Goal: Entertainment & Leisure: Consume media (video, audio)

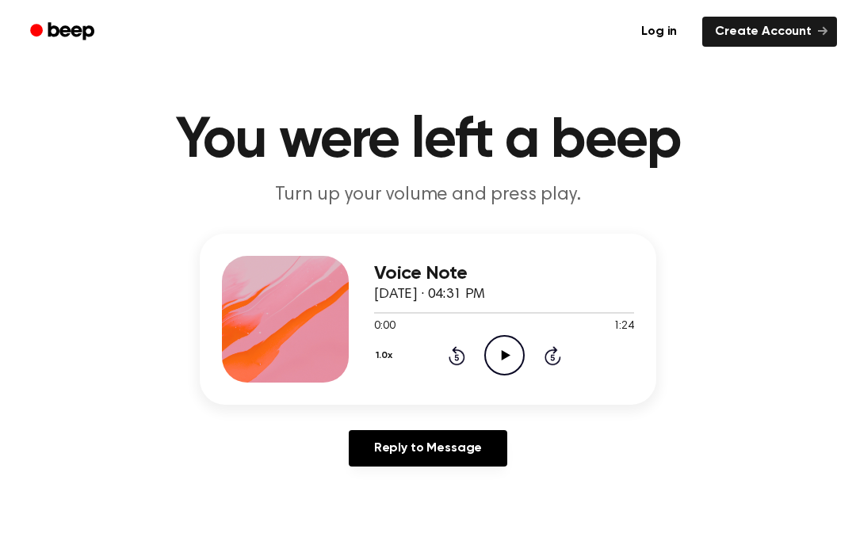
scroll to position [15, 0]
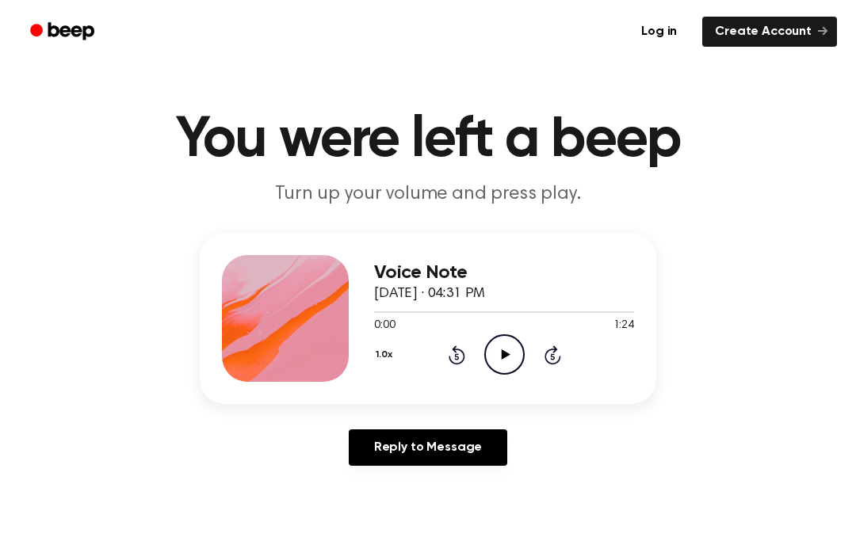
click at [511, 328] on div "0:00 1:24" at bounding box center [504, 326] width 260 height 17
click at [506, 352] on icon "Play Audio" at bounding box center [504, 354] width 40 height 40
click at [462, 354] on icon at bounding box center [457, 355] width 17 height 19
click at [445, 373] on div "1.0x Rewind 5 seconds Pause Audio Skip 5 seconds" at bounding box center [504, 354] width 260 height 40
click at [464, 373] on div "1.0x Rewind 5 seconds Pause Audio Skip 5 seconds" at bounding box center [504, 354] width 260 height 40
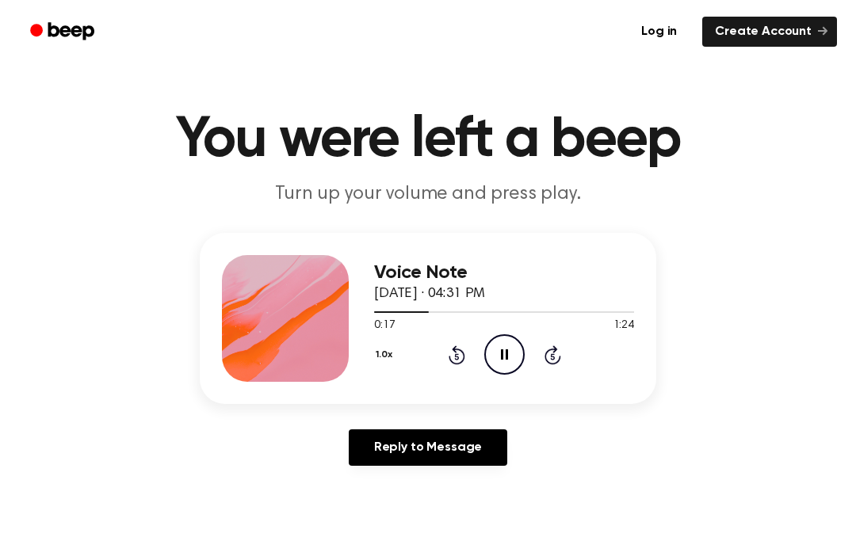
click at [460, 368] on div "1.0x Rewind 5 seconds Pause Audio Skip 5 seconds" at bounding box center [504, 354] width 260 height 40
click at [529, 361] on div "1.0x Rewind 5 seconds Pause Audio Skip 5 seconds" at bounding box center [504, 354] width 260 height 40
click at [504, 350] on icon "Pause Audio" at bounding box center [504, 354] width 40 height 40
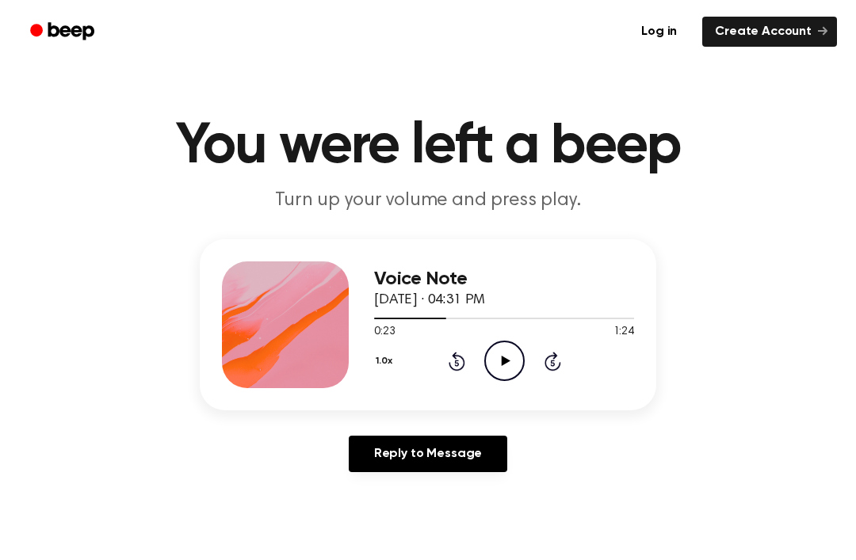
scroll to position [0, 0]
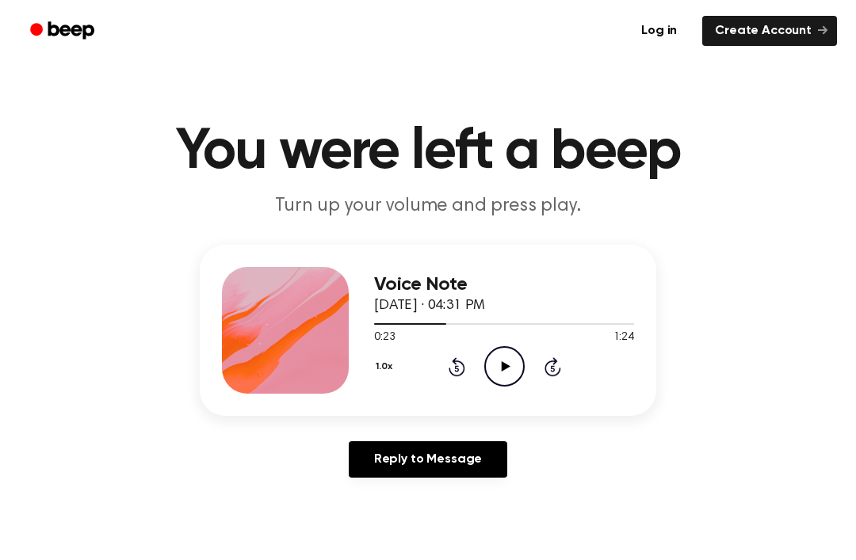
click at [548, 359] on icon "Skip 5 seconds" at bounding box center [552, 367] width 17 height 21
click at [570, 371] on div "1.0x Rewind 5 seconds Play Audio Skip 5 seconds" at bounding box center [504, 366] width 260 height 40
click at [569, 371] on div "1.0x Rewind 5 seconds Play Audio Skip 5 seconds" at bounding box center [504, 366] width 260 height 40
click at [450, 387] on div "Voice Note [DATE] · 04:31 PM 0:28 1:24 Your browser does not support the [objec…" at bounding box center [504, 330] width 260 height 127
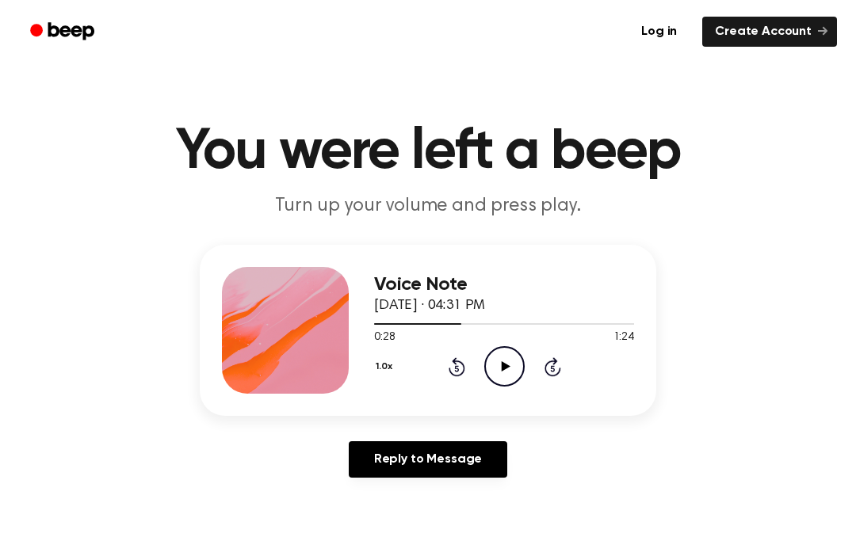
click at [454, 368] on icon "Rewind 5 seconds" at bounding box center [456, 367] width 17 height 21
click at [456, 370] on icon "Rewind 5 seconds" at bounding box center [456, 367] width 17 height 21
click at [461, 373] on icon "Rewind 5 seconds" at bounding box center [456, 367] width 17 height 21
click at [457, 372] on icon at bounding box center [456, 368] width 4 height 6
click at [463, 373] on icon at bounding box center [457, 366] width 17 height 19
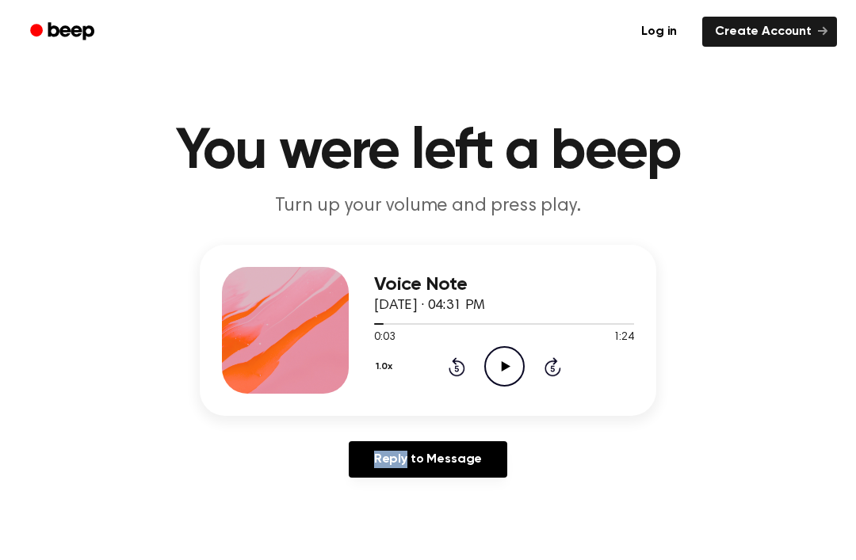
click at [501, 366] on icon "Play Audio" at bounding box center [504, 366] width 40 height 40
click at [484, 373] on icon "Pause Audio" at bounding box center [504, 366] width 40 height 40
click at [502, 373] on icon "Play Audio" at bounding box center [504, 366] width 40 height 40
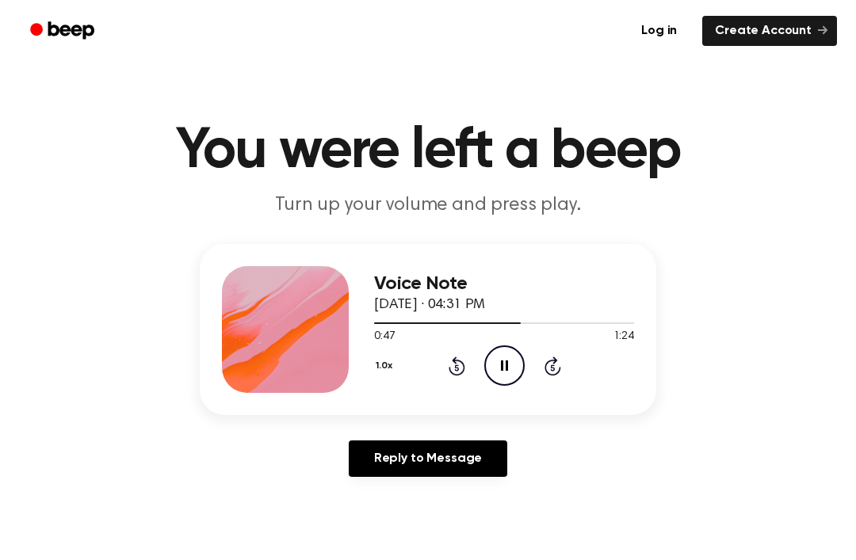
scroll to position [0, 0]
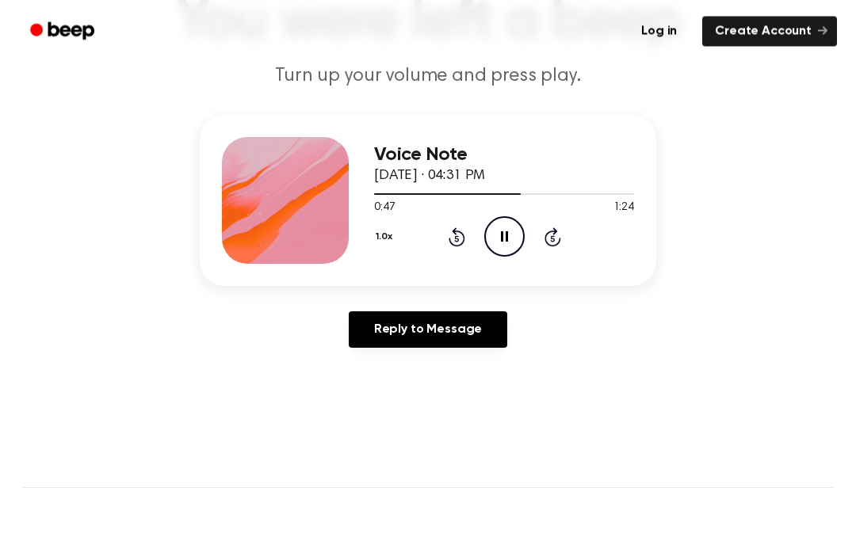
click at [456, 232] on icon at bounding box center [457, 237] width 17 height 19
click at [457, 225] on div "1.0x Rewind 5 seconds Pause Audio Skip 5 seconds" at bounding box center [504, 236] width 260 height 40
click at [460, 232] on icon at bounding box center [457, 236] width 17 height 19
click at [459, 232] on icon at bounding box center [457, 236] width 17 height 19
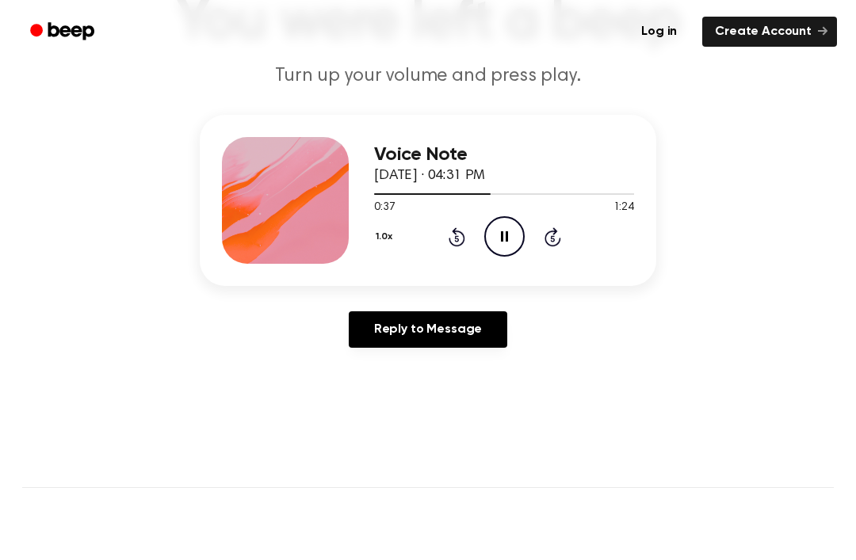
click at [456, 223] on div "1.0x Rewind 5 seconds Pause Audio Skip 5 seconds" at bounding box center [504, 236] width 260 height 40
click at [471, 221] on div "1.0x Rewind 5 seconds Pause Audio Skip 5 seconds" at bounding box center [504, 236] width 260 height 40
click at [465, 220] on div "1.0x Rewind 5 seconds Pause Audio Skip 5 seconds" at bounding box center [504, 236] width 260 height 40
click at [452, 227] on icon "Rewind 5 seconds" at bounding box center [456, 237] width 17 height 21
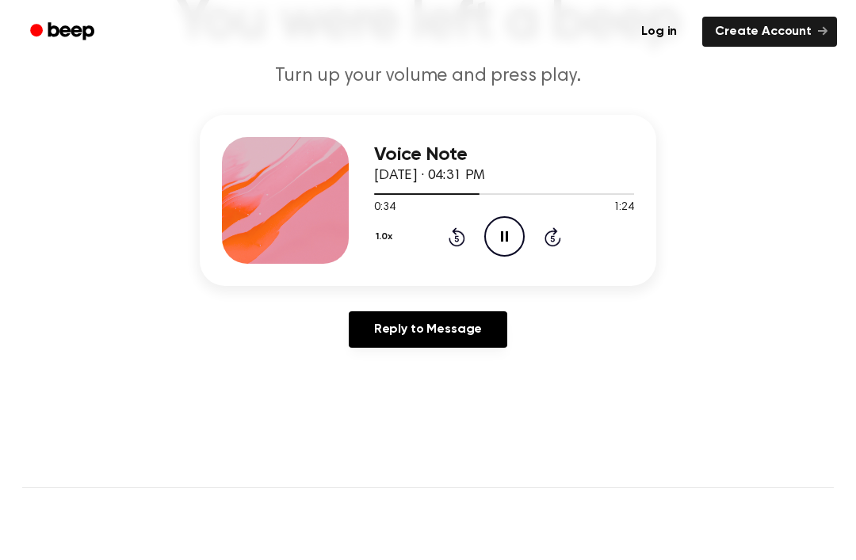
click at [457, 229] on icon "Rewind 5 seconds" at bounding box center [456, 237] width 17 height 21
click at [457, 229] on icon at bounding box center [457, 236] width 17 height 19
click at [448, 227] on icon "Rewind 5 seconds" at bounding box center [456, 237] width 17 height 21
click at [457, 230] on icon "Rewind 5 seconds" at bounding box center [456, 237] width 17 height 21
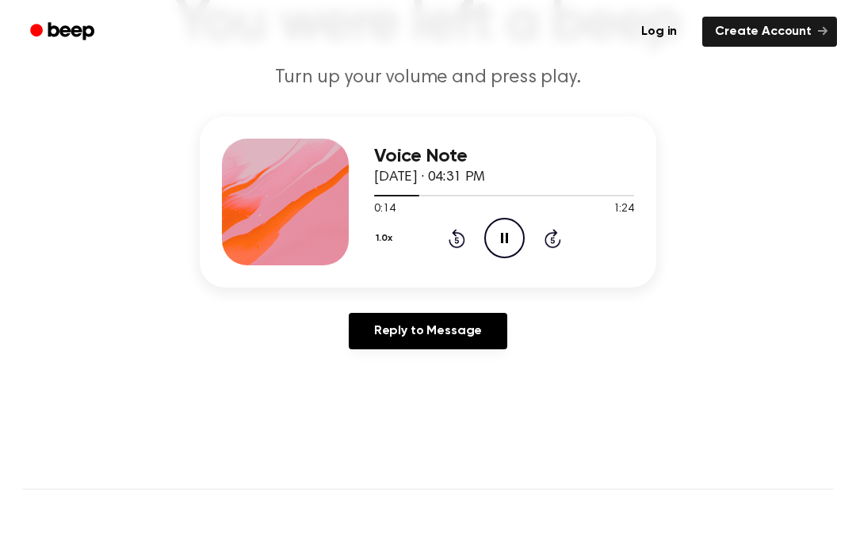
click at [483, 240] on div "1.0x Rewind 5 seconds Pause Audio Skip 5 seconds" at bounding box center [504, 238] width 260 height 40
click at [482, 239] on div "1.0x Rewind 5 seconds Pause Audio Skip 5 seconds" at bounding box center [504, 238] width 260 height 40
click at [465, 227] on div "1.0x Rewind 5 seconds Pause Audio Skip 5 seconds" at bounding box center [504, 238] width 260 height 40
click at [465, 237] on div "1.0x Rewind 5 seconds Pause Audio Skip 5 seconds" at bounding box center [504, 238] width 260 height 40
click at [464, 234] on icon "Rewind 5 seconds" at bounding box center [456, 238] width 17 height 21
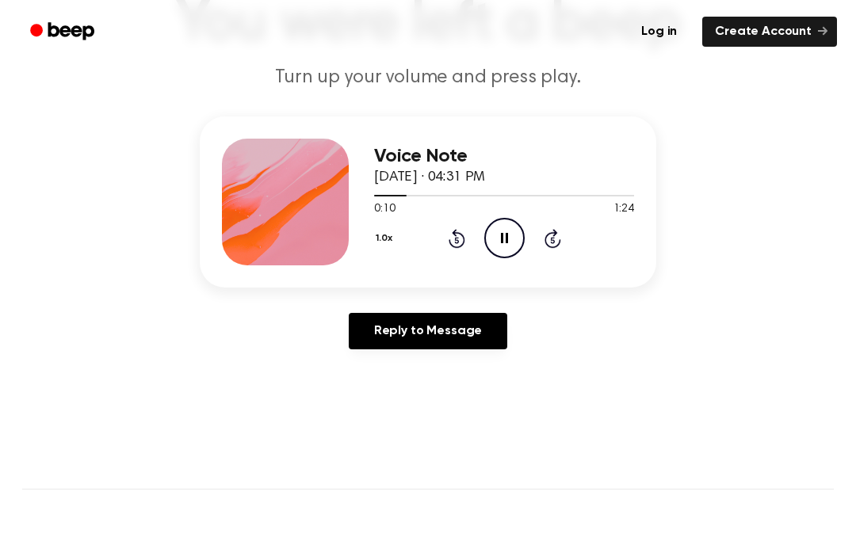
click at [464, 229] on icon "Rewind 5 seconds" at bounding box center [456, 238] width 17 height 21
click at [527, 250] on div "1.0x Rewind 5 seconds Play Audio Skip 5 seconds" at bounding box center [504, 238] width 260 height 40
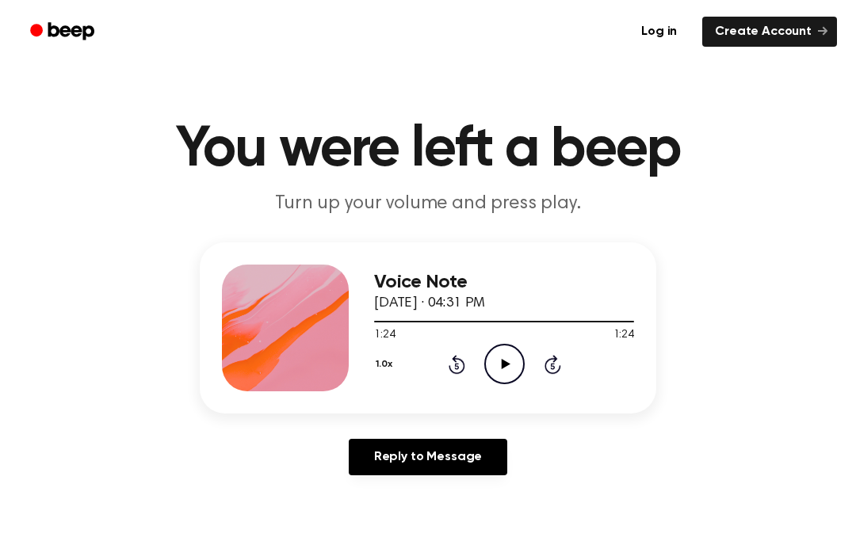
scroll to position [0, 0]
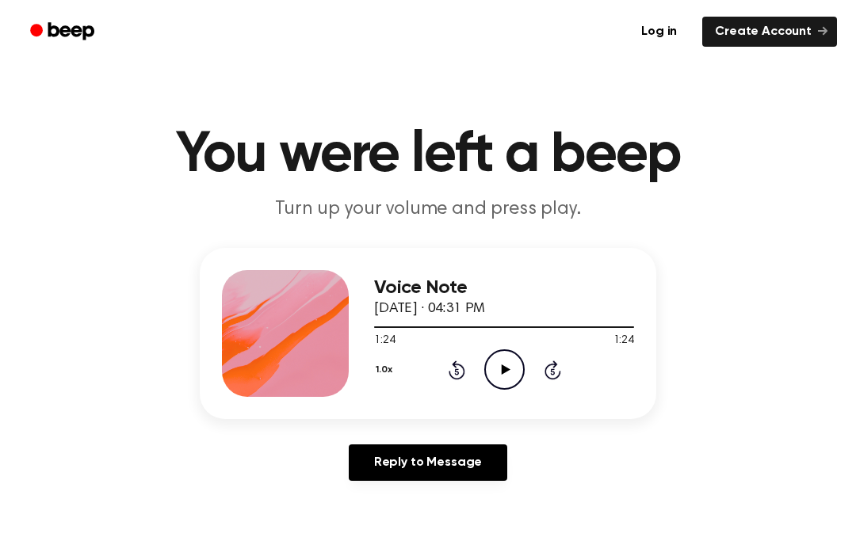
click at [503, 347] on div "1:24 1:24" at bounding box center [504, 341] width 260 height 17
click at [522, 354] on icon "Play Audio" at bounding box center [504, 370] width 40 height 40
click at [509, 388] on circle at bounding box center [504, 369] width 39 height 39
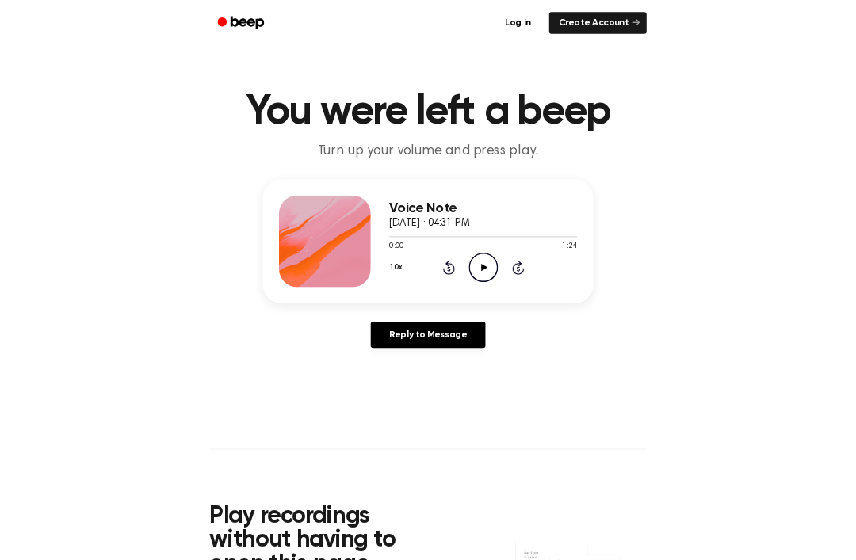
scroll to position [103, 0]
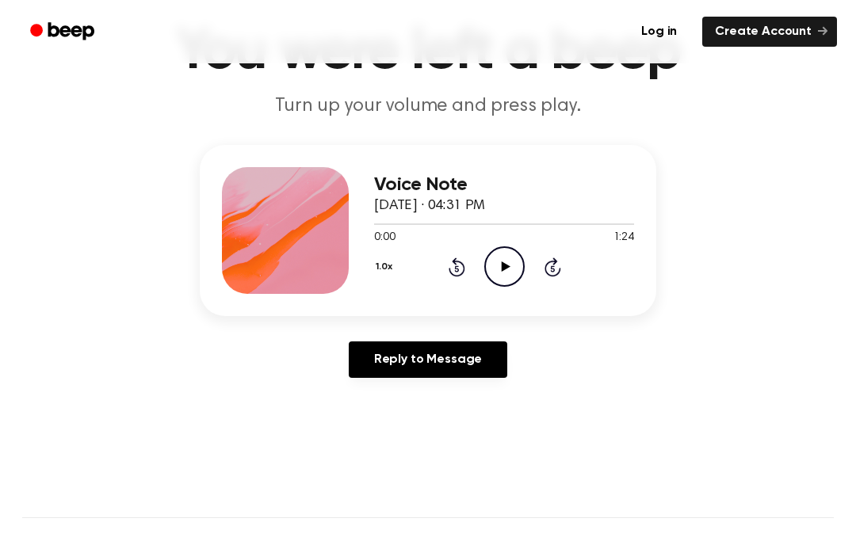
click at [515, 254] on icon "Play Audio" at bounding box center [504, 267] width 40 height 40
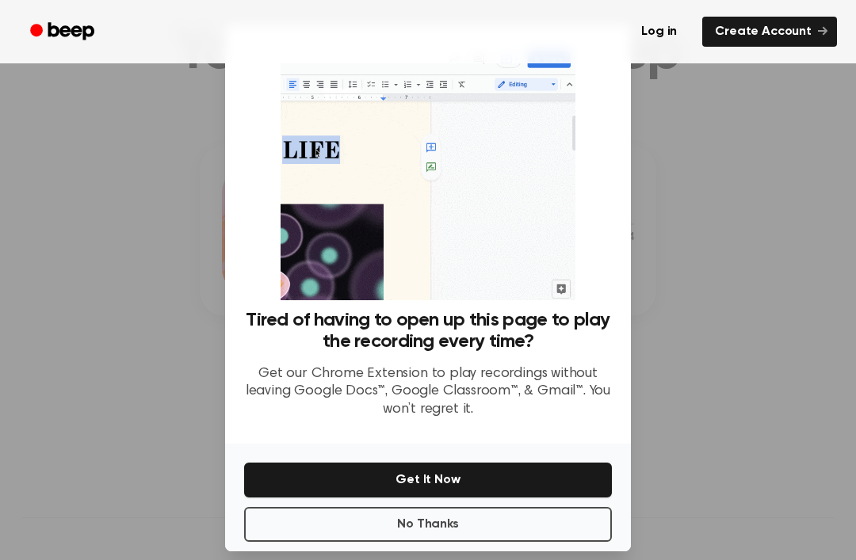
click at [786, 350] on div at bounding box center [428, 280] width 856 height 560
click at [782, 216] on div at bounding box center [428, 280] width 856 height 560
